Goal: Task Accomplishment & Management: Use online tool/utility

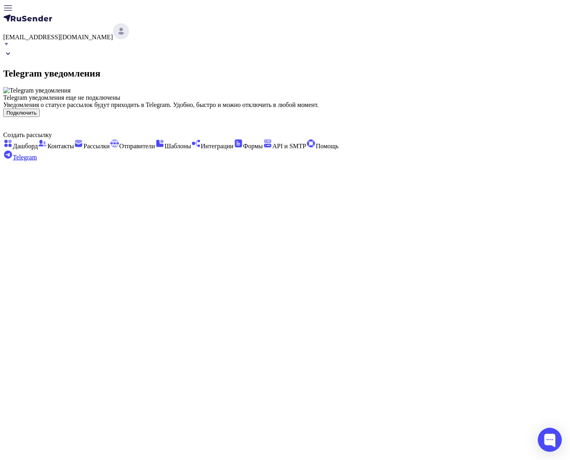
click at [191, 149] on span "Интеграции" at bounding box center [212, 146] width 42 height 7
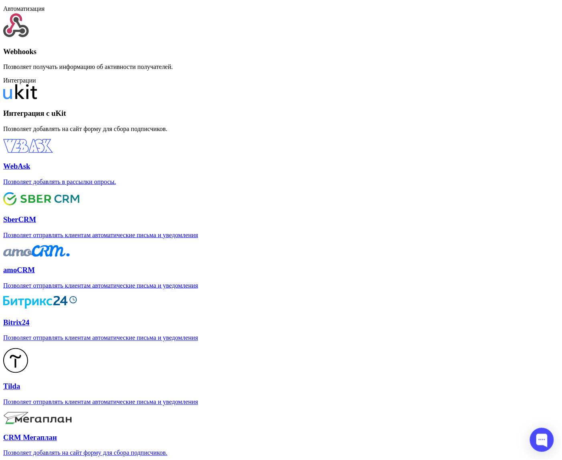
scroll to position [91, 0]
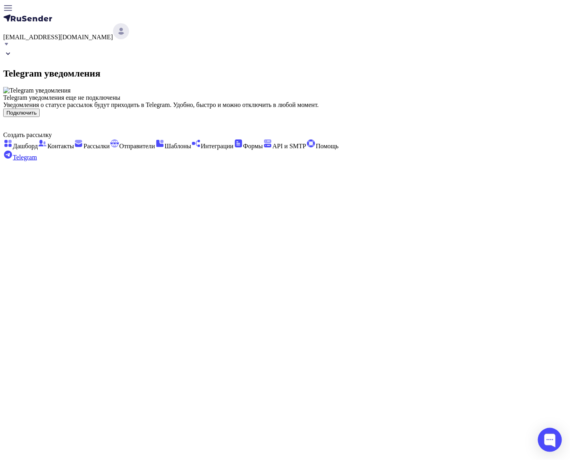
click at [40, 117] on button "Подключить" at bounding box center [21, 113] width 36 height 8
drag, startPoint x: 146, startPoint y: 99, endPoint x: 150, endPoint y: 93, distance: 6.9
click at [40, 117] on button "Подключить" at bounding box center [21, 113] width 36 height 8
click at [38, 143] on span "Дашборд" at bounding box center [20, 146] width 34 height 7
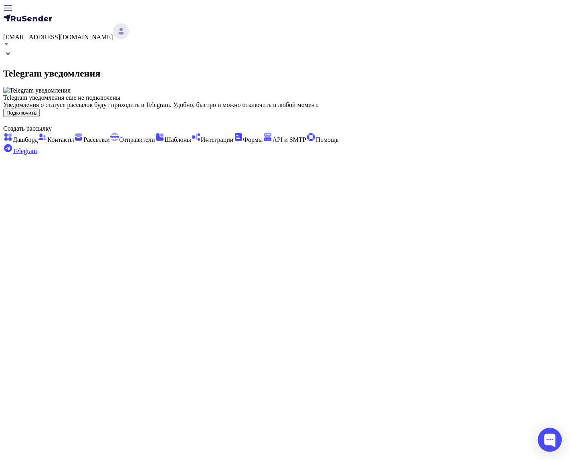
click at [40, 117] on button "Подключить" at bounding box center [21, 113] width 36 height 8
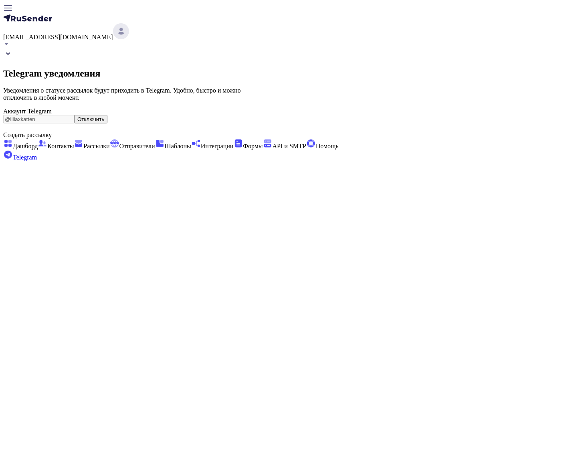
click at [191, 149] on span "Интеграции" at bounding box center [212, 146] width 42 height 7
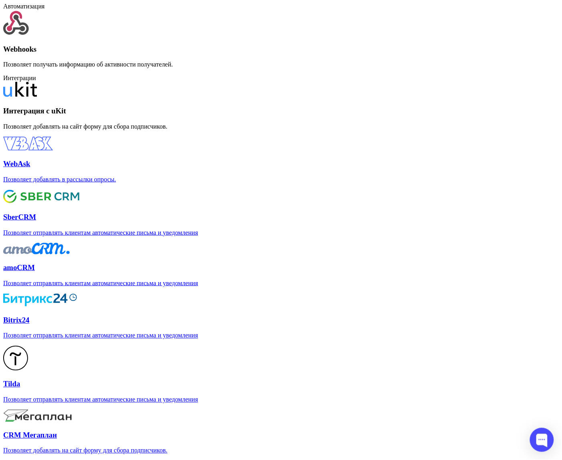
scroll to position [91, 0]
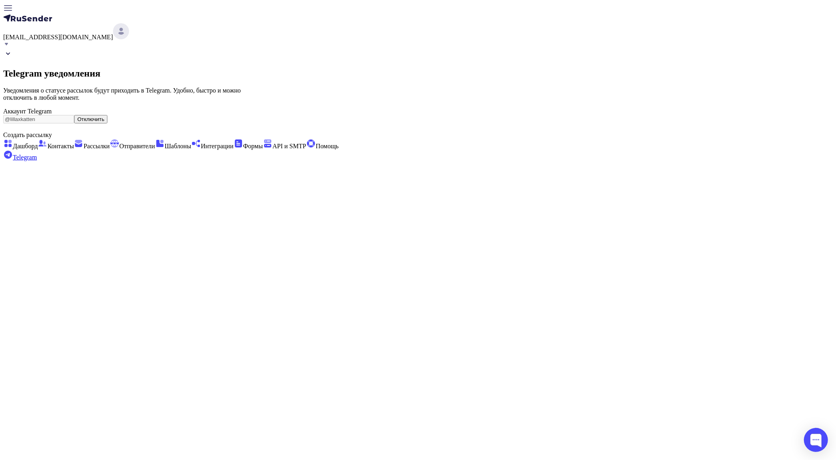
click at [110, 143] on span "Отправители" at bounding box center [132, 146] width 45 height 7
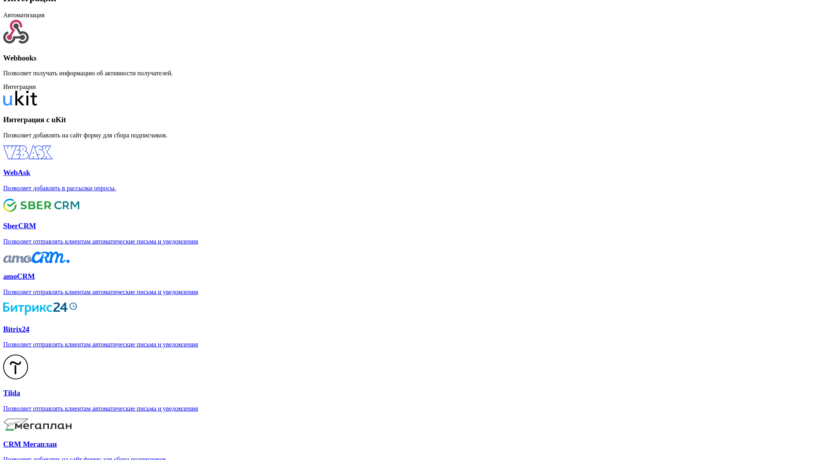
scroll to position [91, 0]
